Goal: Find specific page/section: Find specific page/section

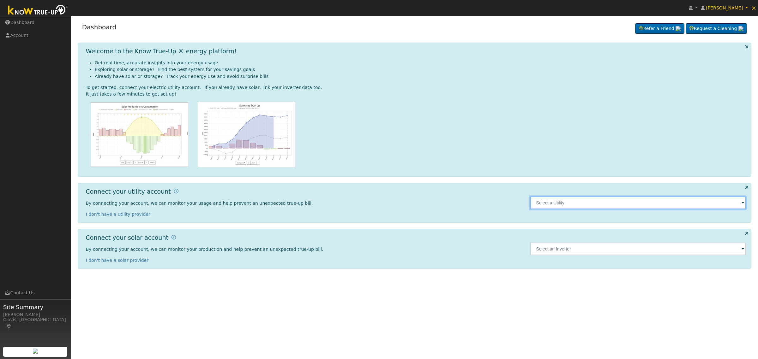
click at [550, 204] on input "text" at bounding box center [638, 203] width 216 height 13
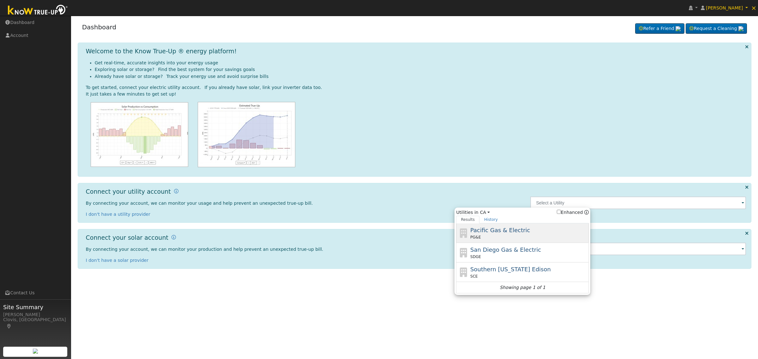
click at [507, 236] on div "PG&E" at bounding box center [528, 238] width 117 height 6
type input "PG&E"
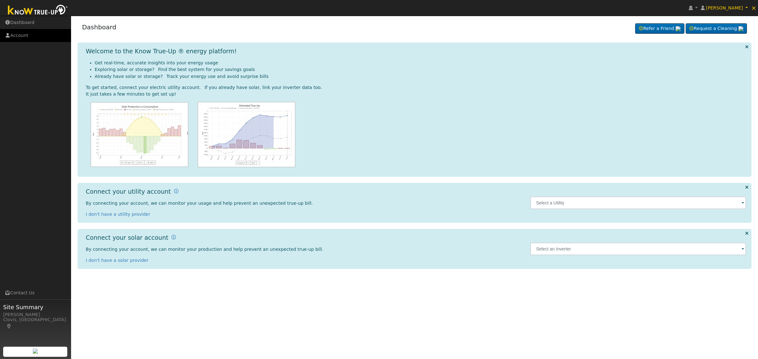
click at [30, 36] on link "Account" at bounding box center [35, 35] width 71 height 13
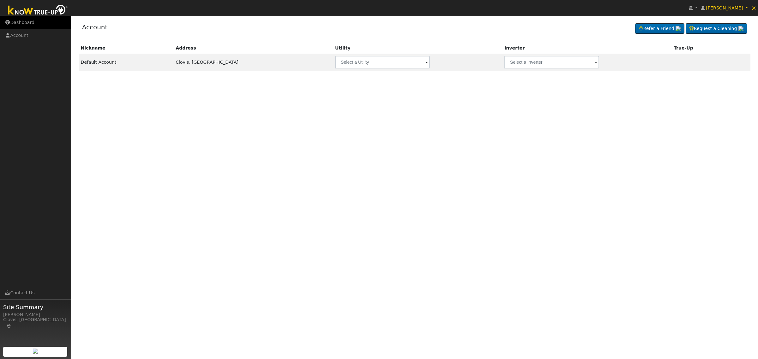
click at [45, 27] on link "Dashboard" at bounding box center [35, 22] width 71 height 13
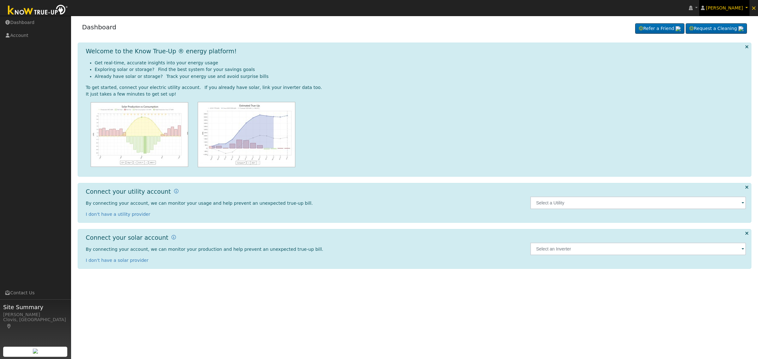
click at [747, 6] on link "[PERSON_NAME]" at bounding box center [724, 8] width 51 height 16
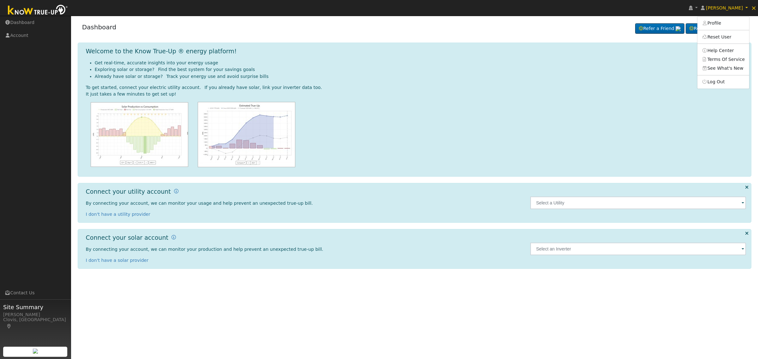
click at [718, 77] on ul "[PERSON_NAME] Profile Reset User Help Center Terms Of Service See What's New Lo…" at bounding box center [723, 52] width 52 height 73
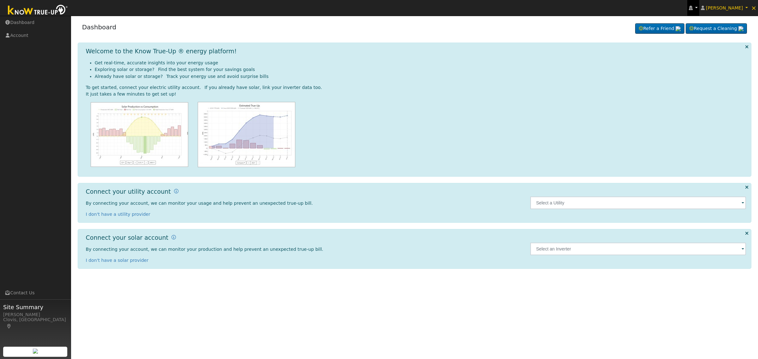
click at [699, 9] on link at bounding box center [693, 8] width 12 height 16
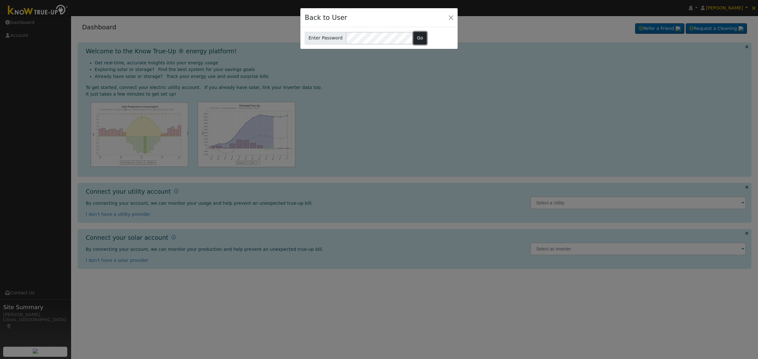
click at [419, 35] on button "Go" at bounding box center [420, 38] width 14 height 13
